Goal: Task Accomplishment & Management: Manage account settings

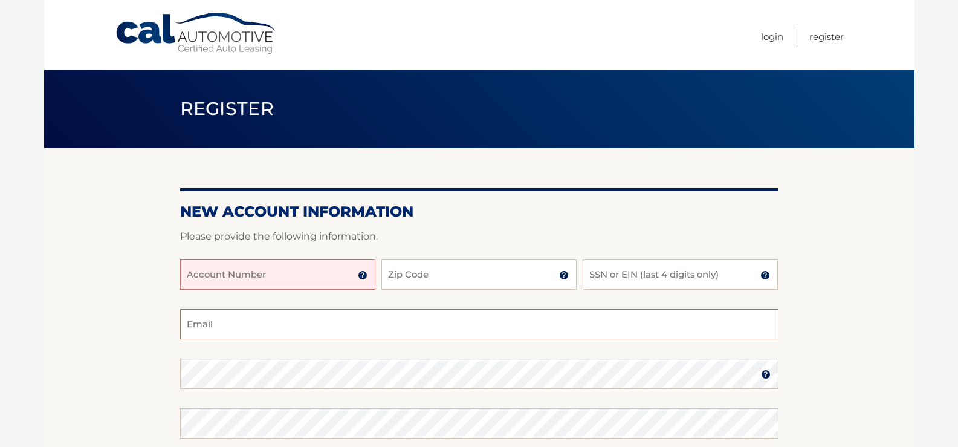
type input "jeffnmarisa@comcast.net"
click at [257, 271] on input "Account Number" at bounding box center [277, 274] width 195 height 30
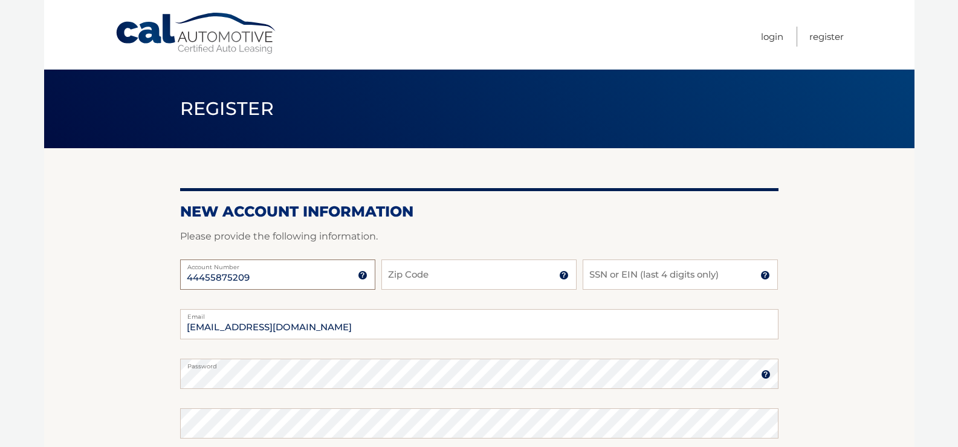
type input "44455875209"
click at [415, 271] on input "Zip Code" at bounding box center [478, 274] width 195 height 30
type input "34609"
click at [677, 275] on input "SSN or EIN (last 4 digits only)" at bounding box center [680, 274] width 195 height 30
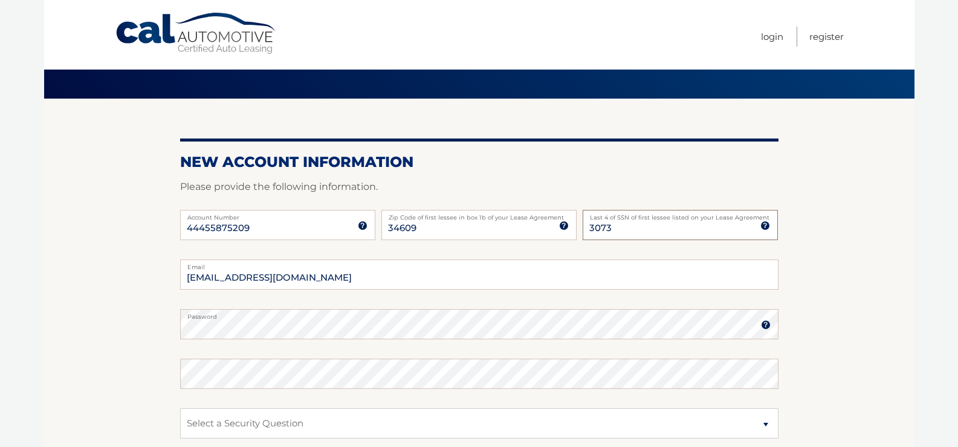
scroll to position [121, 0]
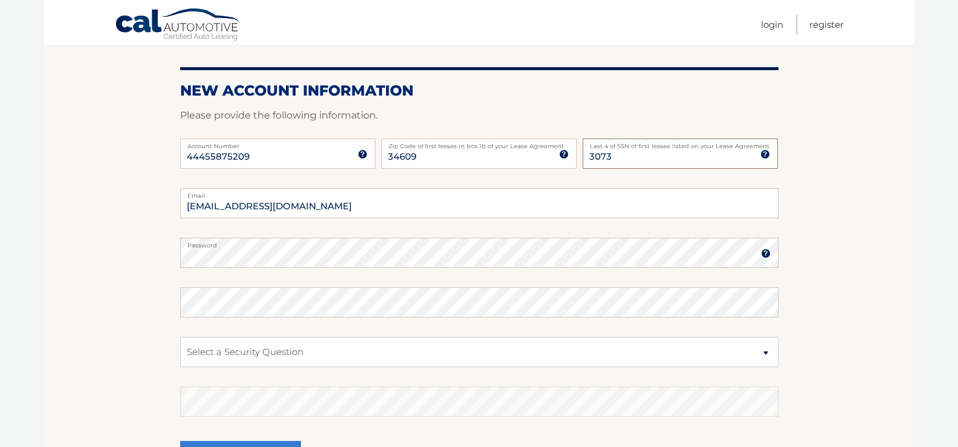
type input "3073"
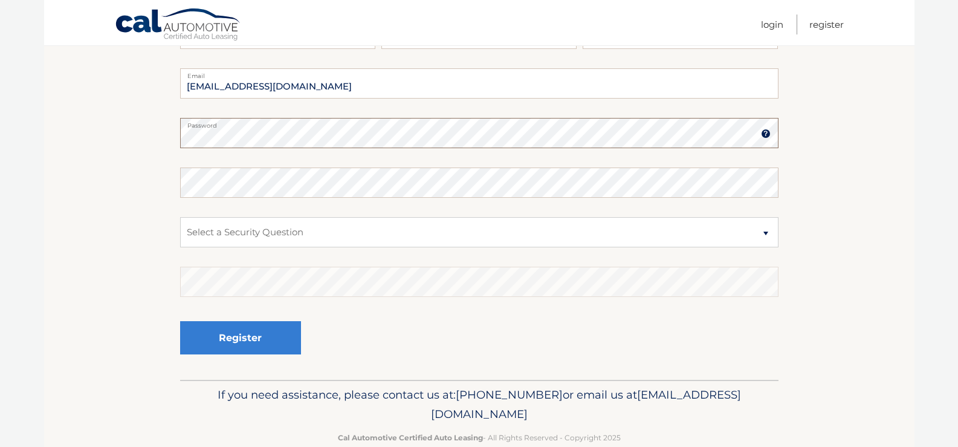
scroll to position [242, 0]
click at [441, 230] on select "Select a Security Question What was the name of your elementary school? What is…" at bounding box center [479, 231] width 598 height 30
select select "2"
click at [180, 216] on select "Select a Security Question What was the name of your elementary school? What is…" at bounding box center [479, 231] width 598 height 30
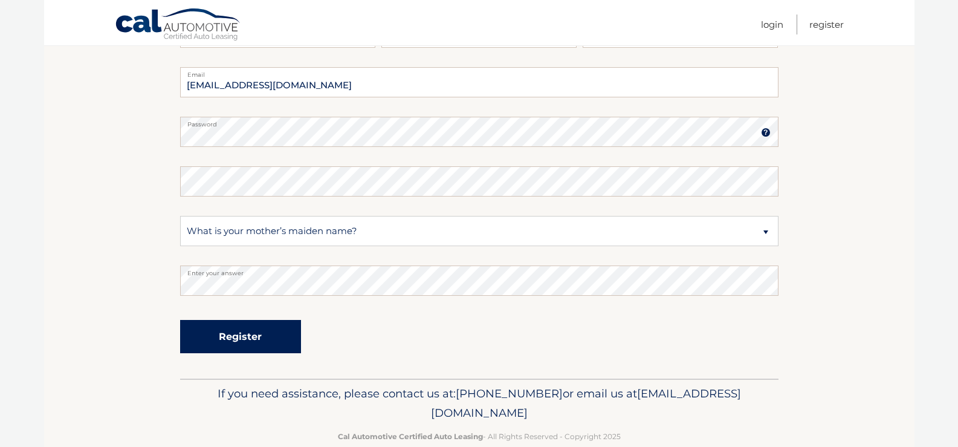
click at [285, 337] on button "Register" at bounding box center [240, 336] width 121 height 33
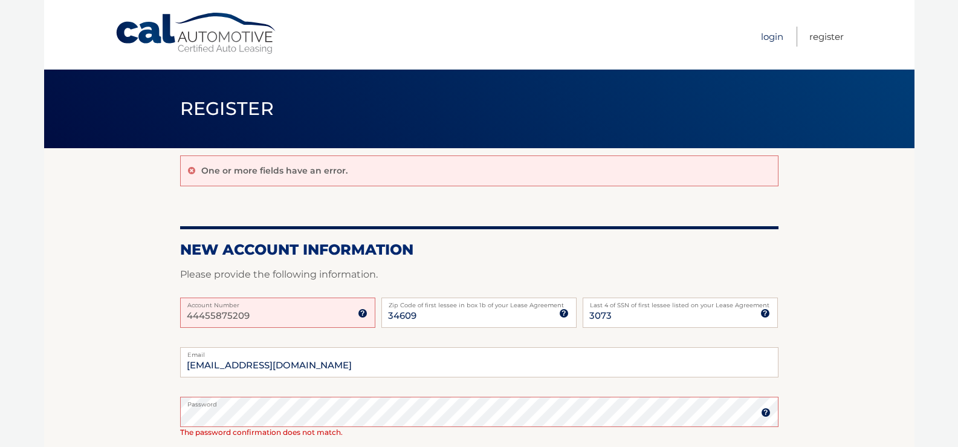
click at [766, 34] on link "Login" at bounding box center [772, 37] width 22 height 20
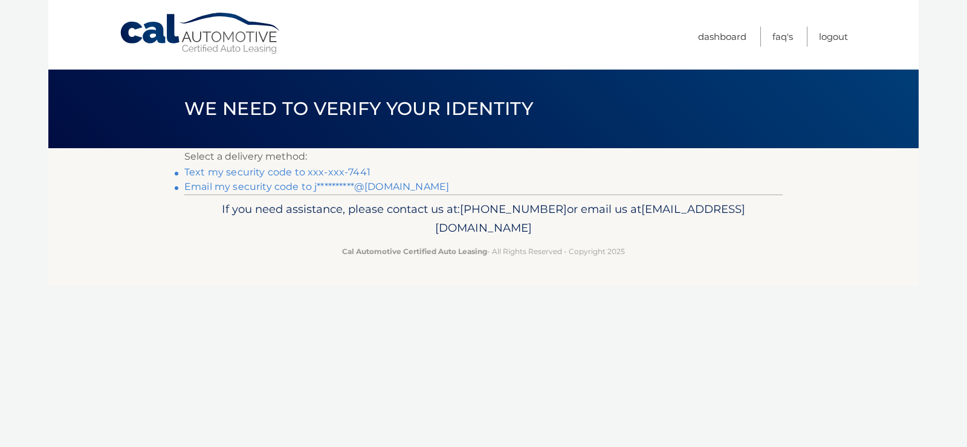
click at [297, 171] on link "Text my security code to xxx-xxx-7441" at bounding box center [277, 171] width 186 height 11
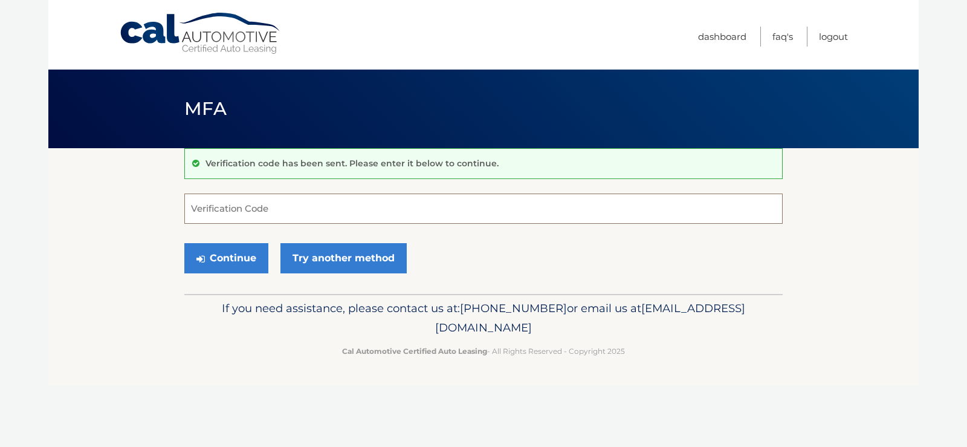
click at [383, 208] on input "Verification Code" at bounding box center [483, 208] width 598 height 30
type input "472399"
click at [244, 264] on button "Continue" at bounding box center [226, 258] width 84 height 30
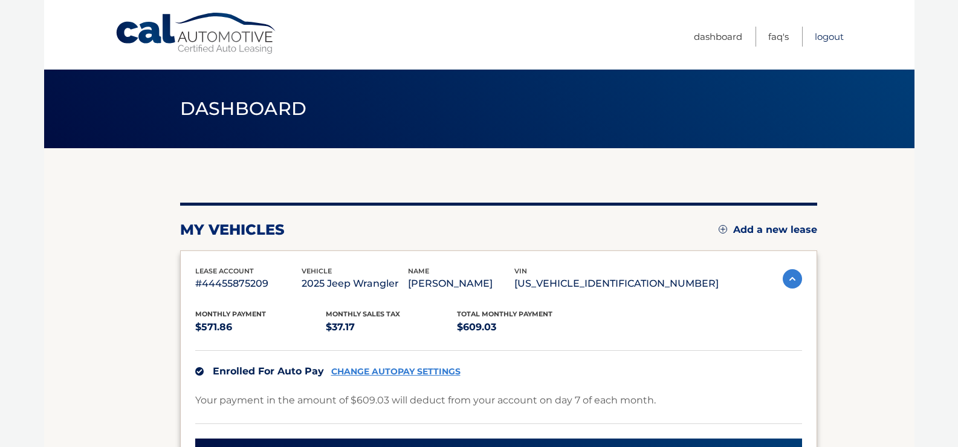
click at [832, 36] on link "Logout" at bounding box center [829, 37] width 29 height 20
